Goal: Task Accomplishment & Management: Manage account settings

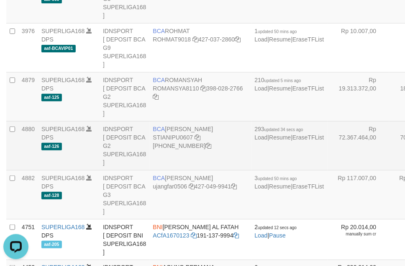
click at [15, 170] on td at bounding box center [12, 145] width 12 height 49
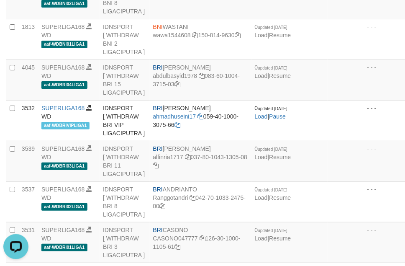
scroll to position [495, 0]
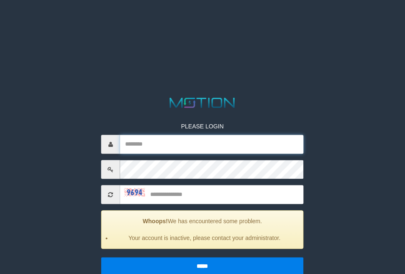
type input "*******"
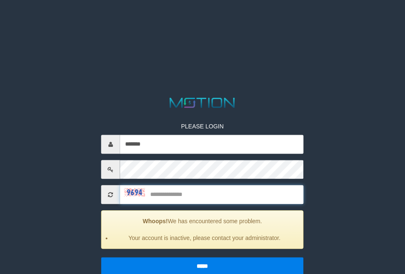
click at [235, 200] on input "text" at bounding box center [212, 194] width 184 height 19
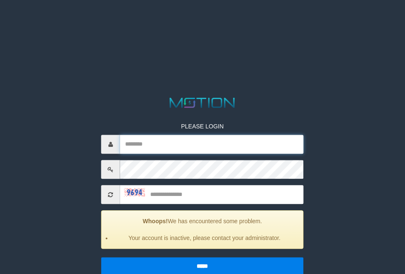
type input "*******"
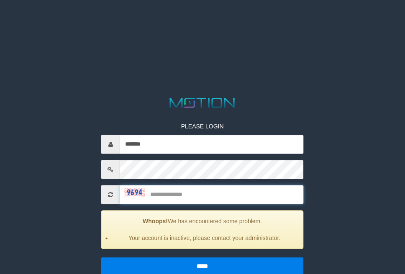
click at [237, 189] on input "text" at bounding box center [212, 194] width 184 height 19
type input "****"
click at [101, 257] on input "*****" at bounding box center [202, 266] width 203 height 18
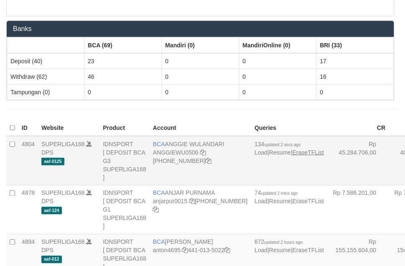
scroll to position [105, 0]
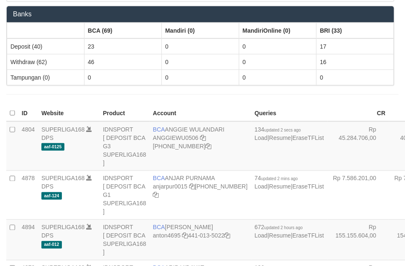
click at [328, 119] on th "CR" at bounding box center [359, 114] width 62 height 16
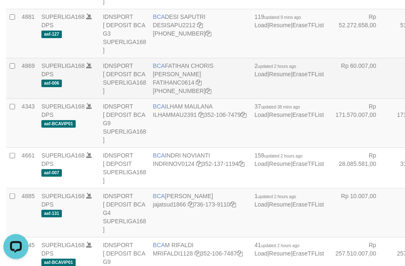
click at [328, 99] on td "Rp 60.007,00" at bounding box center [359, 78] width 62 height 41
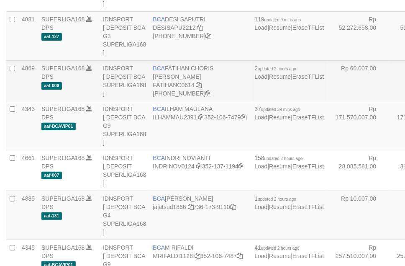
scroll to position [495, 0]
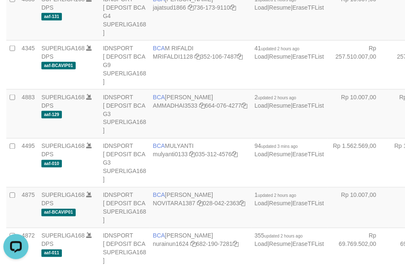
scroll to position [2232, 0]
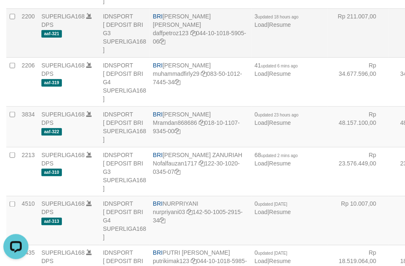
drag, startPoint x: 343, startPoint y: 110, endPoint x: 343, endPoint y: 103, distance: 6.3
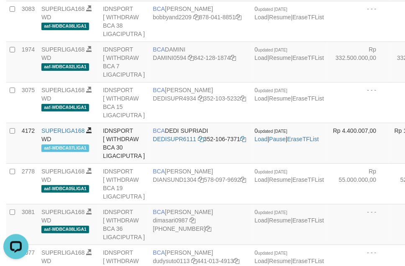
scroll to position [1313, 0]
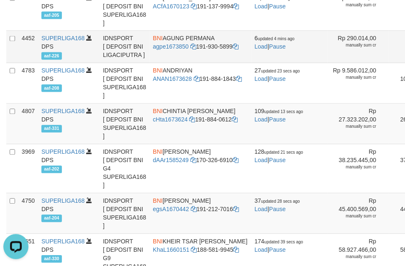
scroll to position [249, 0]
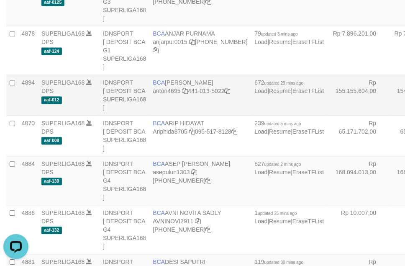
click at [162, 116] on td "BCA ANTON anton4695 441-013-5022" at bounding box center [201, 95] width 102 height 41
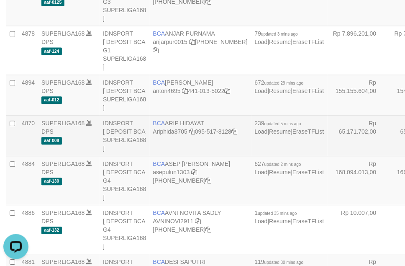
click at [167, 128] on td "BCA ARIP HIDAYAT Ariphida8705 095-517-8128" at bounding box center [201, 136] width 102 height 41
click at [168, 128] on td "BCA ARIP HIDAYAT Ariphida8705 095-517-8128" at bounding box center [201, 136] width 102 height 41
copy td "BCA ARIP HIDAYAT"
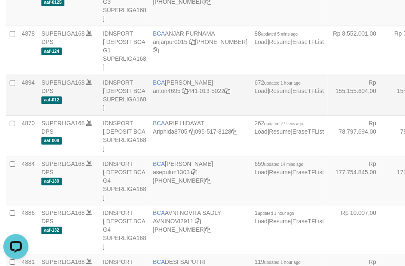
drag, startPoint x: 320, startPoint y: 112, endPoint x: 356, endPoint y: 121, distance: 37.9
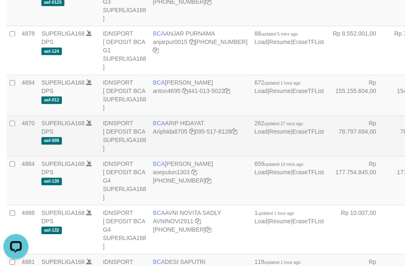
scroll to position [986, 0]
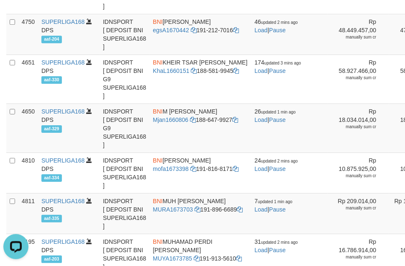
scroll to position [2183, 0]
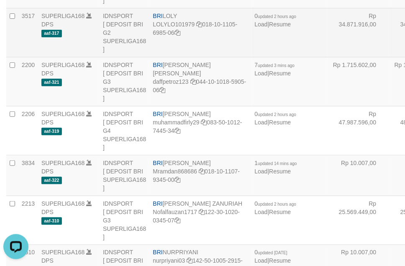
click at [328, 57] on td "Rp 34.871.916,00" at bounding box center [359, 32] width 62 height 49
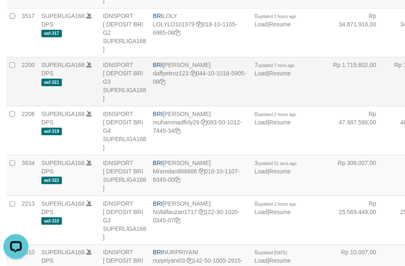
click at [163, 106] on td "BRI MUHAMMAD DAFFA PETRO daffpetroz123 044-10-1018-5905-06" at bounding box center [201, 81] width 102 height 49
copy td "BRI MUHAMMAD DAFFA PETRO"
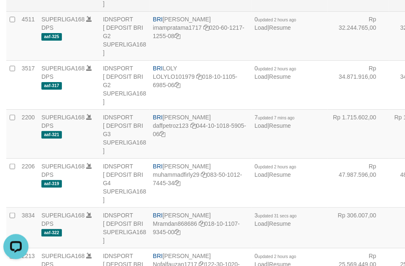
scroll to position [696, 0]
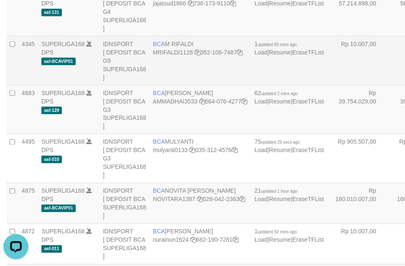
click at [328, 85] on td "Rp 10.007,00" at bounding box center [359, 60] width 62 height 49
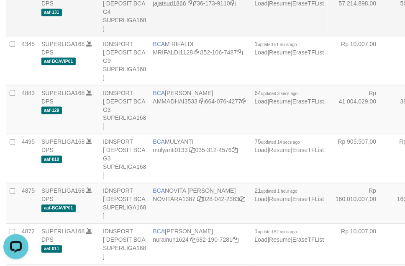
scroll to position [348, 0]
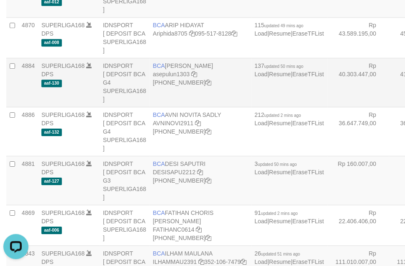
click at [328, 103] on td "Rp 40.303.447,00" at bounding box center [359, 82] width 62 height 49
